Goal: Find contact information: Find contact information

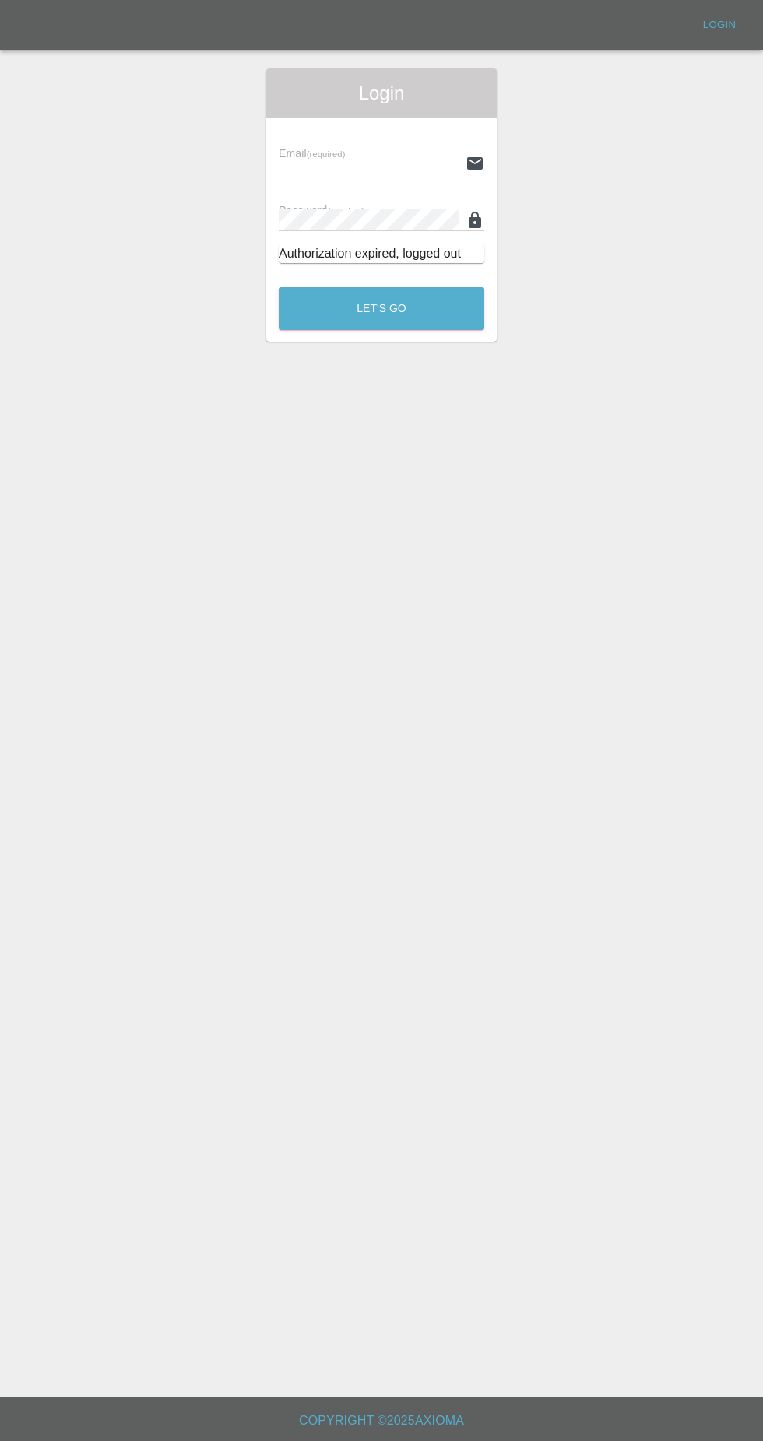
click at [306, 160] on input "text" at bounding box center [369, 163] width 181 height 23
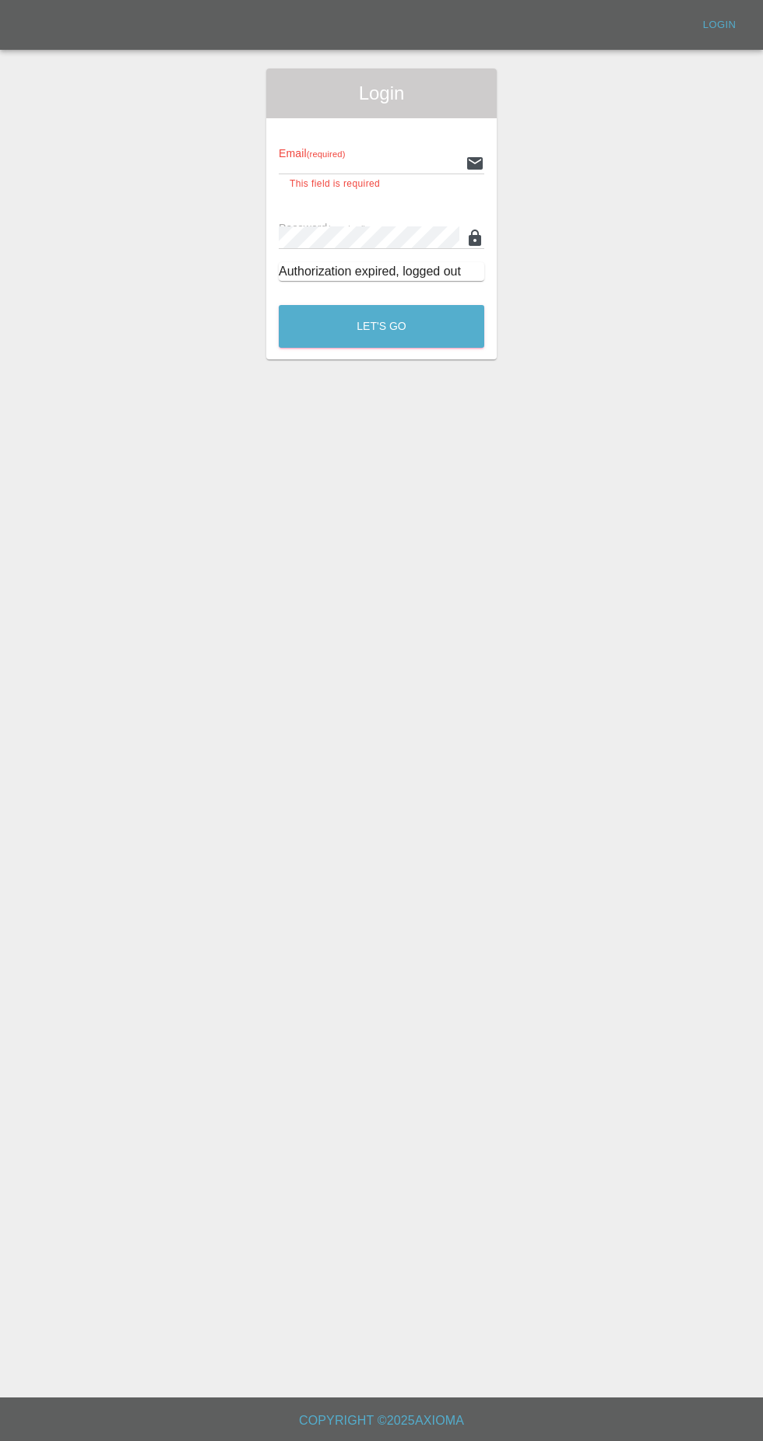
type input "[EMAIL_ADDRESS][DOMAIN_NAME]"
click at [279, 305] on button "Let's Go" at bounding box center [381, 326] width 205 height 43
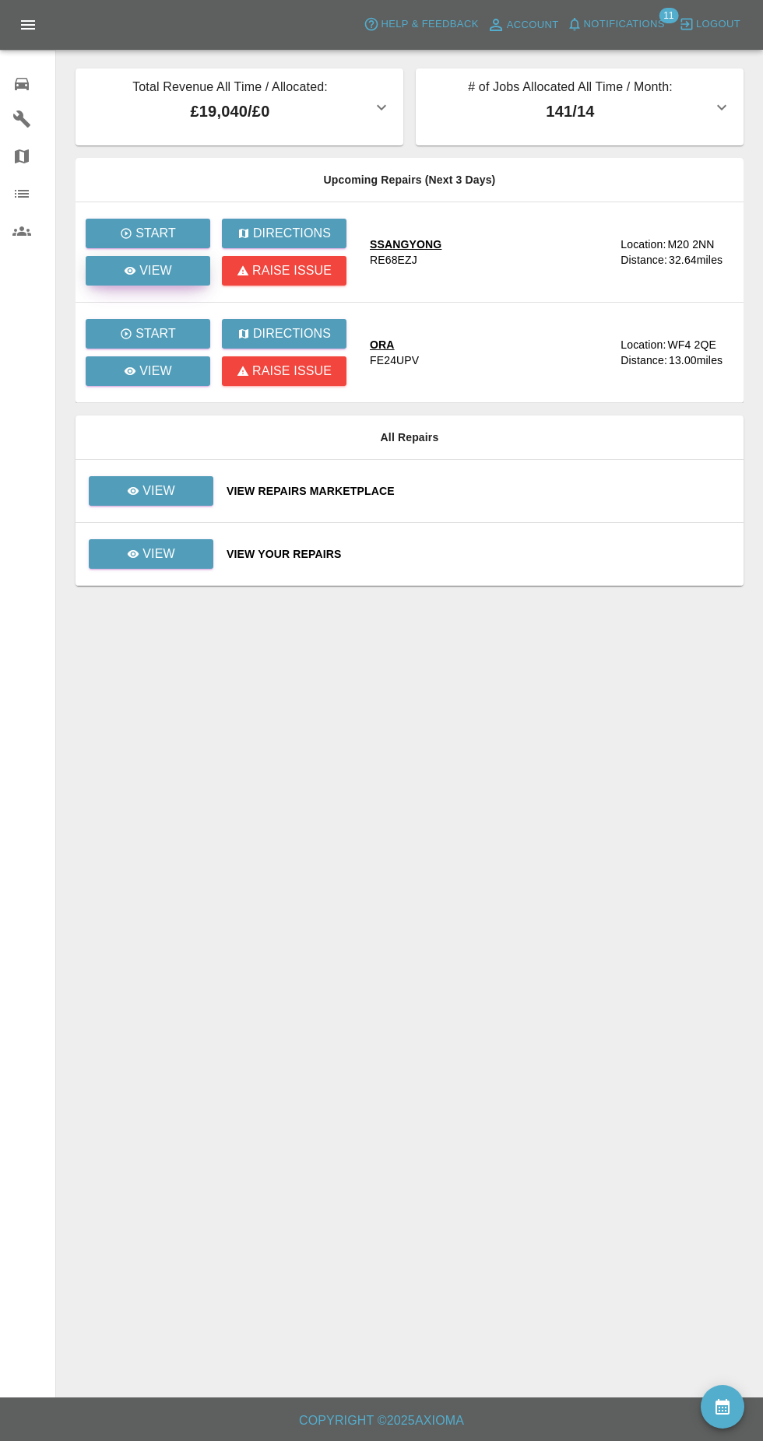
click at [131, 271] on icon at bounding box center [131, 271] width 12 height 8
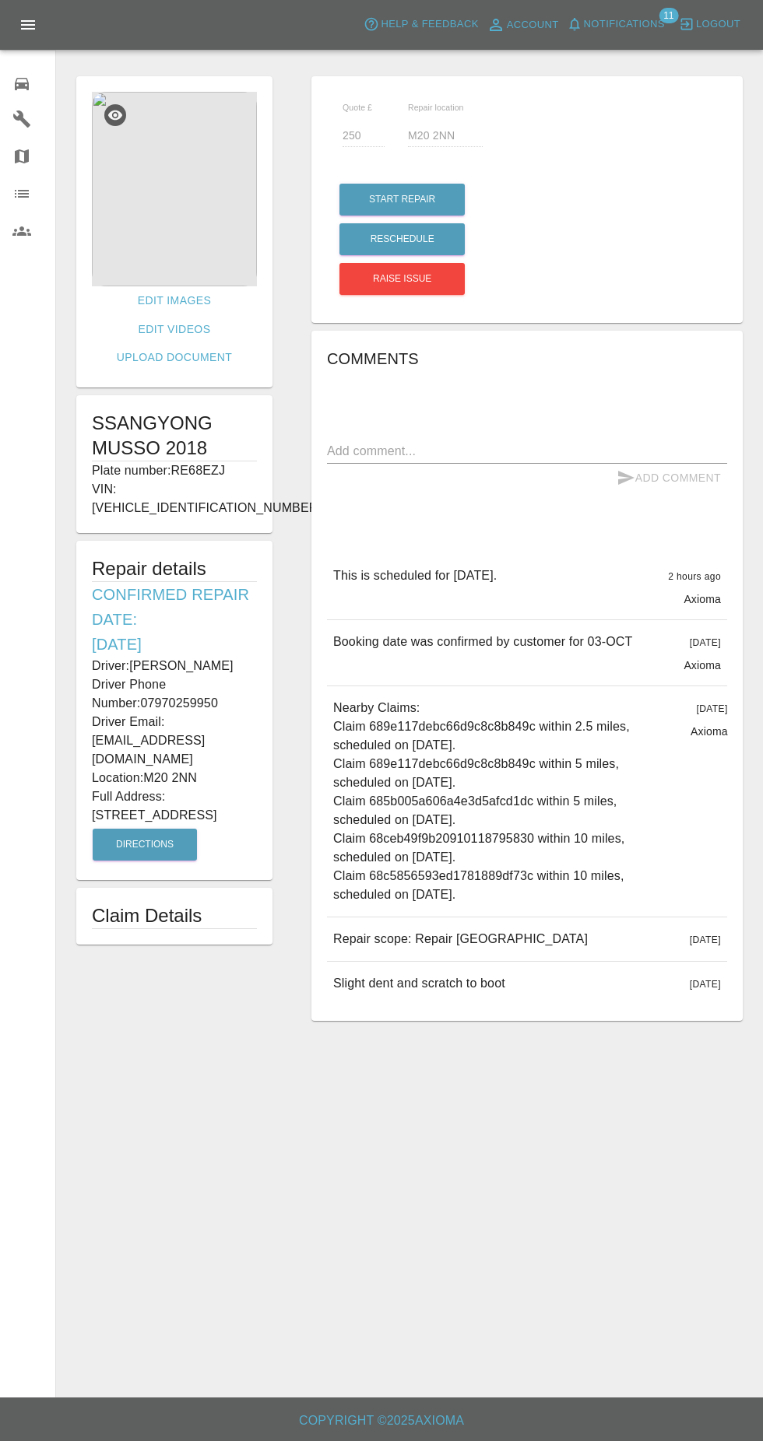
click at [150, 202] on img at bounding box center [174, 189] width 165 height 195
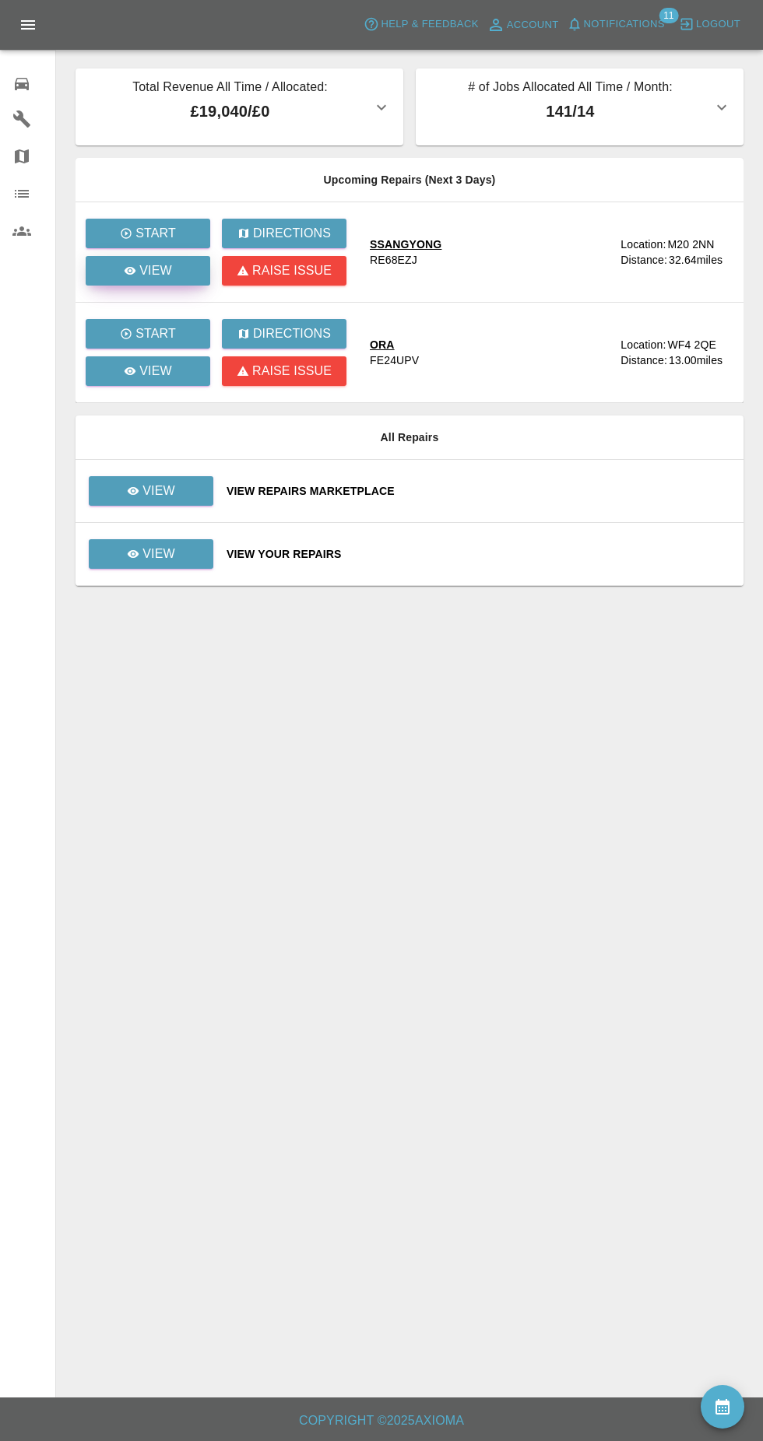
click at [134, 272] on icon at bounding box center [131, 271] width 12 height 8
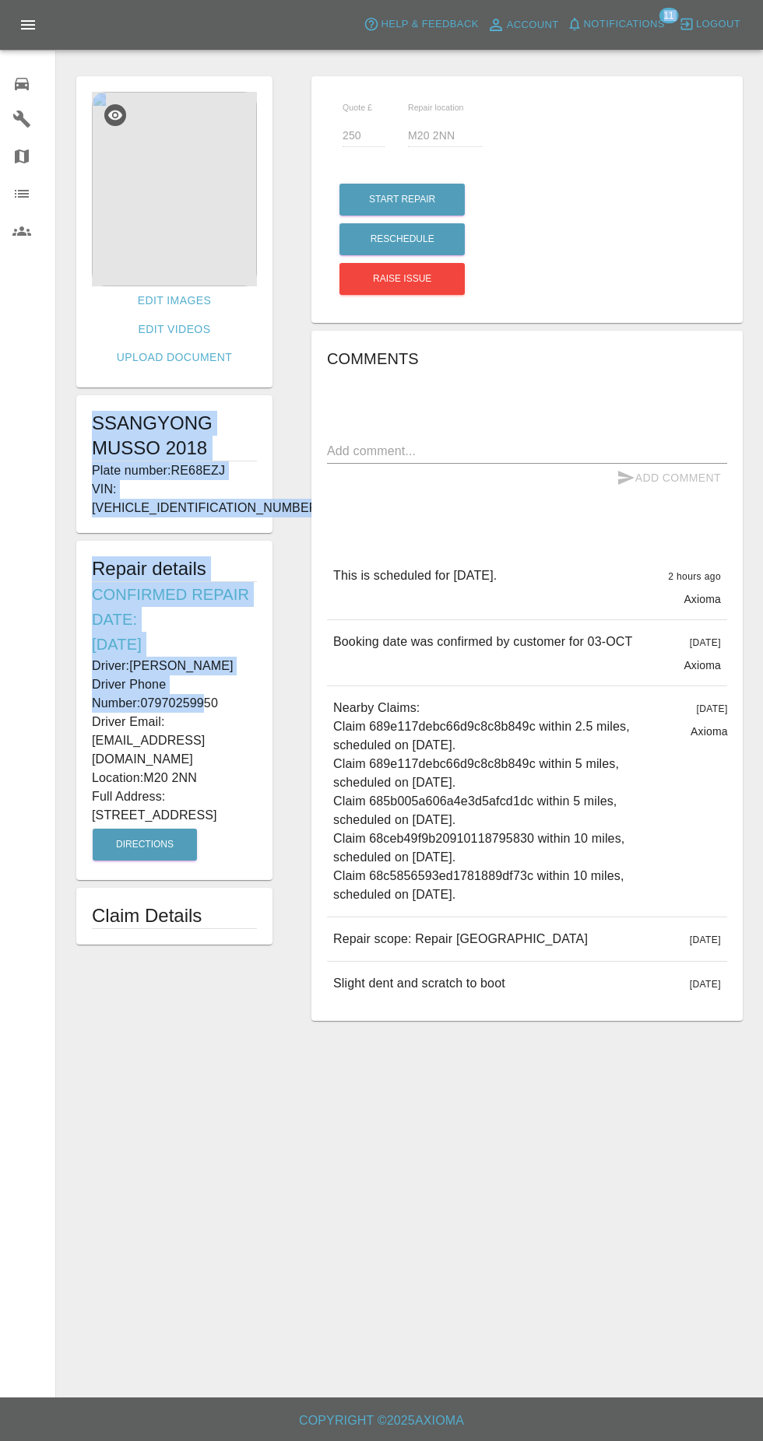
click at [121, 769] on p "Location: M20 2NN" at bounding box center [174, 778] width 165 height 19
